Goal: Transaction & Acquisition: Purchase product/service

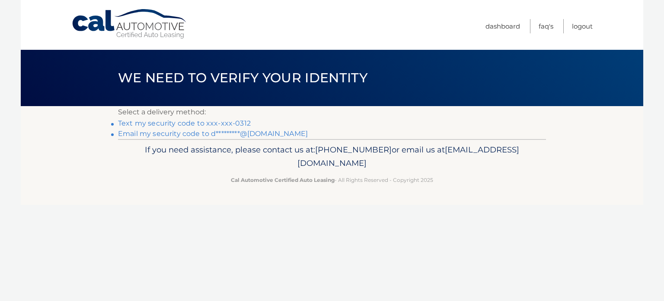
click at [210, 122] on link "Text my security code to xxx-xxx-0312" at bounding box center [184, 123] width 133 height 8
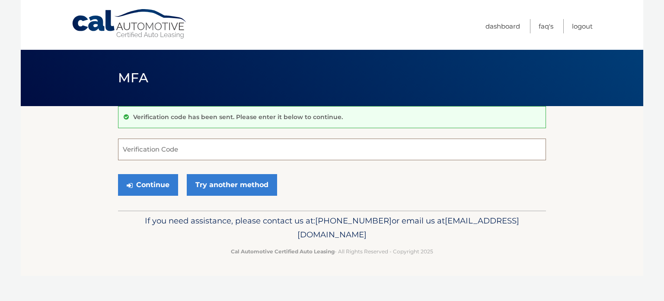
click at [206, 145] on input "Verification Code" at bounding box center [332, 149] width 428 height 22
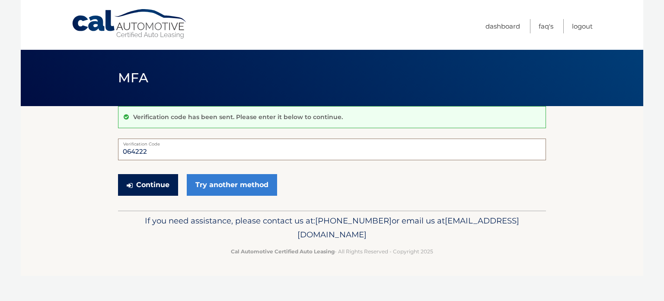
type input "064222"
click at [158, 180] on button "Continue" at bounding box center [148, 185] width 60 height 22
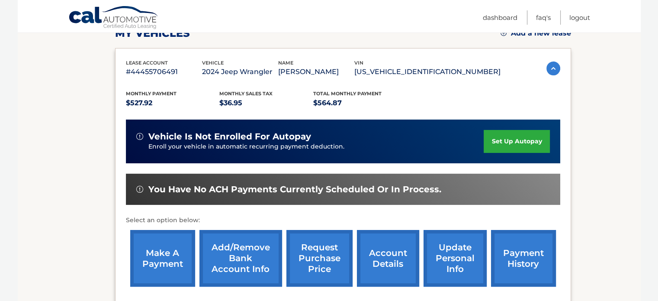
scroll to position [138, 0]
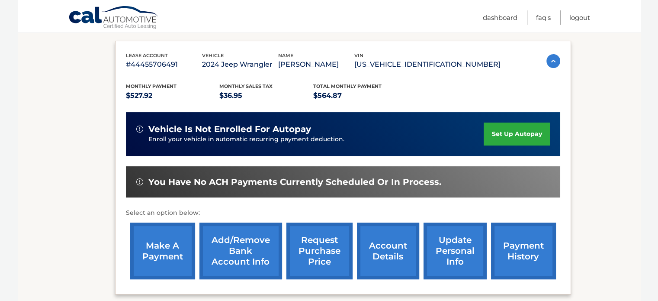
click at [181, 237] on link "make a payment" at bounding box center [162, 250] width 65 height 57
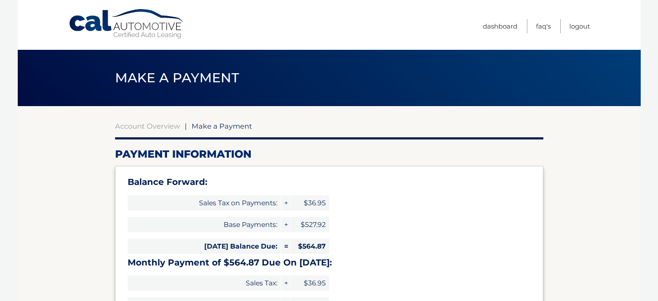
select select "MjRiNTllNzYtZDA4Ny00ZmY0LWI5YzctZWQxYTllMjAxZWJi"
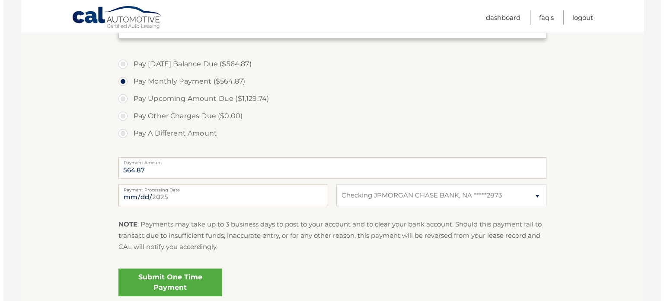
scroll to position [311, 0]
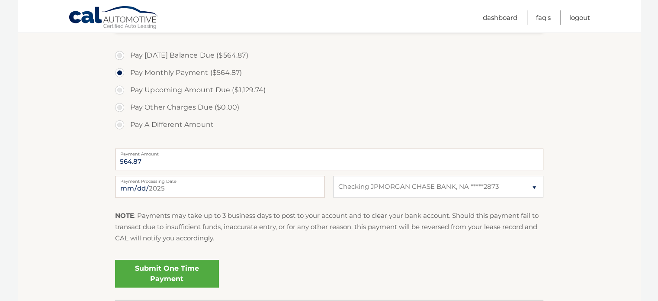
click at [197, 265] on link "Submit One Time Payment" at bounding box center [167, 274] width 104 height 28
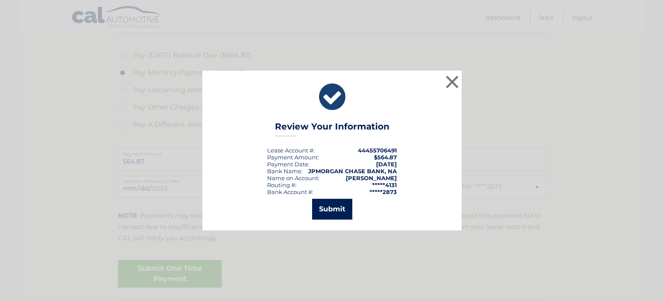
click at [332, 209] on button "Submit" at bounding box center [332, 209] width 40 height 21
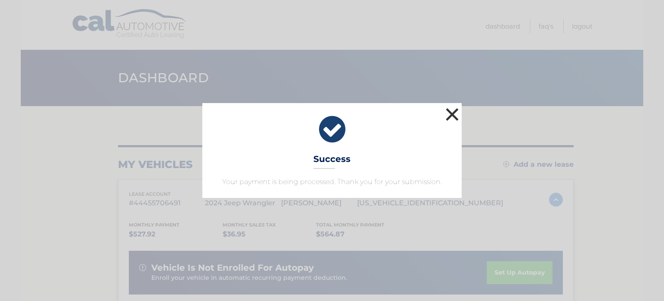
click at [456, 112] on button "×" at bounding box center [452, 114] width 17 height 17
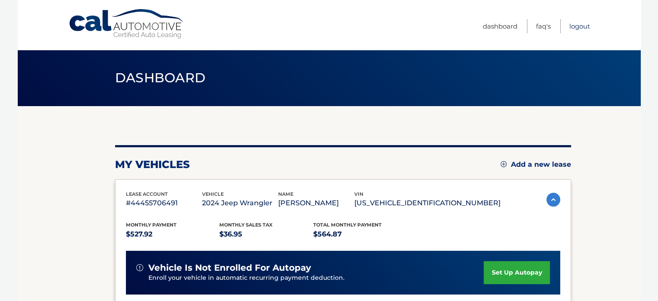
click at [576, 22] on link "Logout" at bounding box center [579, 26] width 21 height 14
